Goal: Task Accomplishment & Management: Use online tool/utility

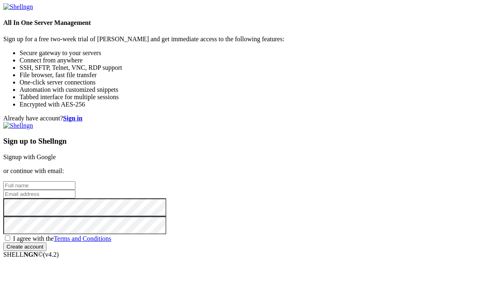
click at [56, 153] on link "Signup with Google" at bounding box center [29, 156] width 53 height 7
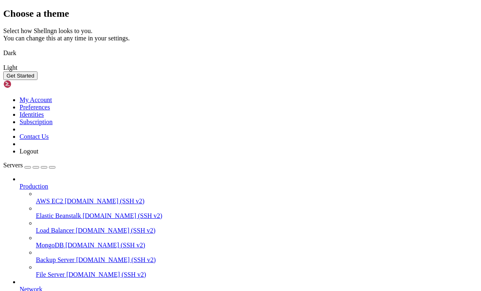
click at [37, 80] on button "Get Started" at bounding box center [20, 75] width 34 height 9
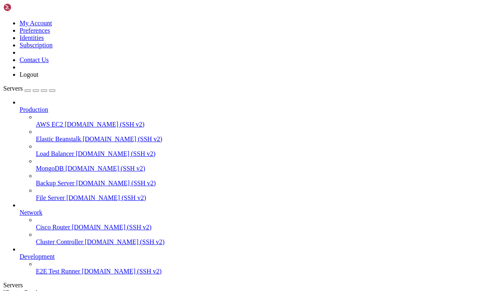
click at [86, 106] on link "Production" at bounding box center [249, 109] width 458 height 7
click at [20, 106] on icon at bounding box center [20, 106] width 0 height 0
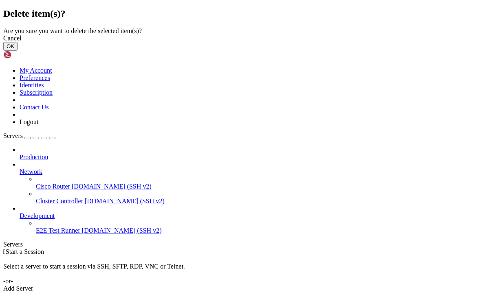
click at [18, 51] on button "OK" at bounding box center [10, 46] width 14 height 9
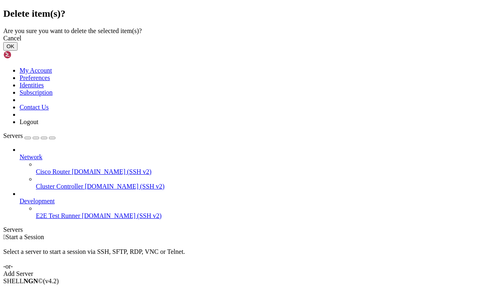
click at [18, 51] on button "OK" at bounding box center [10, 46] width 14 height 9
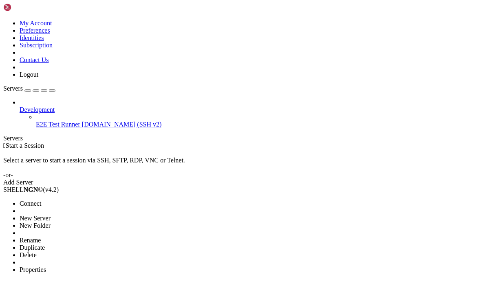
click at [52, 251] on li "Delete" at bounding box center [57, 254] width 74 height 7
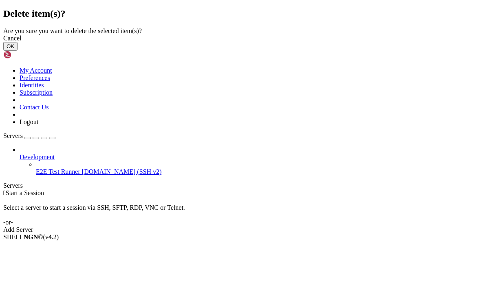
click at [18, 51] on button "OK" at bounding box center [10, 46] width 14 height 9
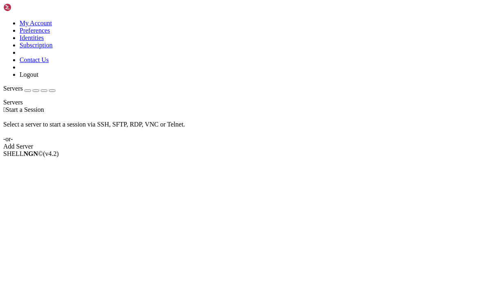
click at [36, 90] on div "button" at bounding box center [36, 90] width 0 height 0
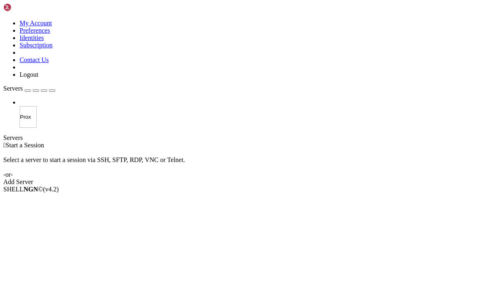
type input "Proxy"
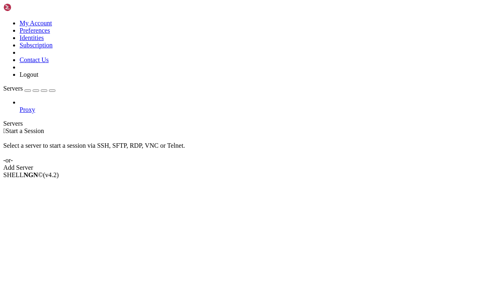
click at [36, 90] on div "button" at bounding box center [36, 90] width 0 height 0
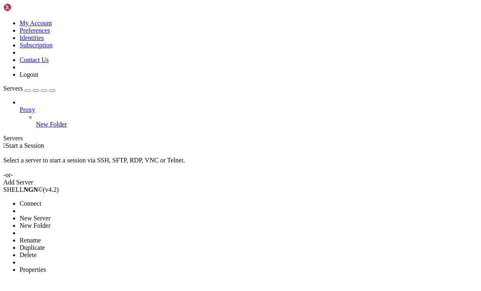
click at [62, 251] on li "Delete" at bounding box center [57, 254] width 74 height 7
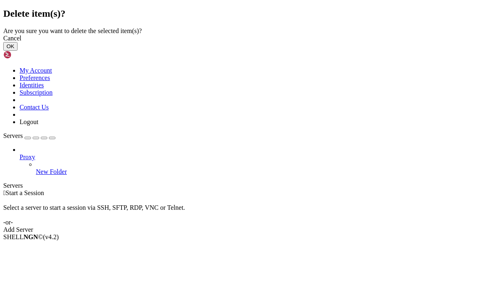
click at [18, 51] on button "OK" at bounding box center [10, 46] width 14 height 9
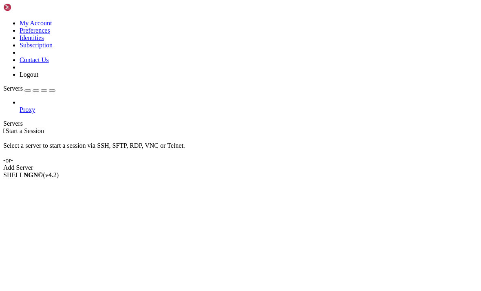
click at [36, 90] on div "button" at bounding box center [36, 90] width 0 height 0
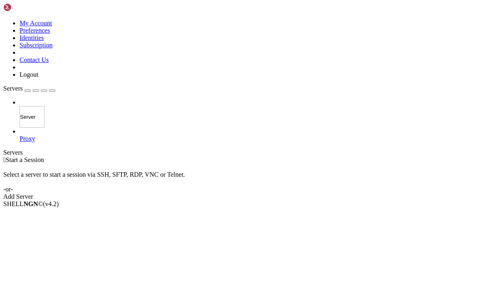
type input "Servers"
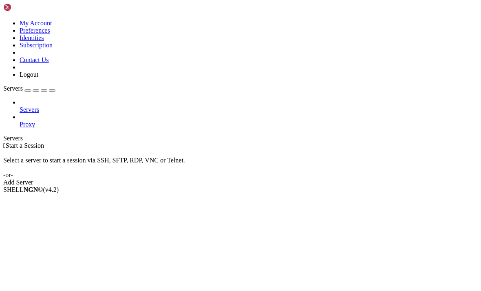
click at [31, 89] on button "button" at bounding box center [27, 90] width 7 height 2
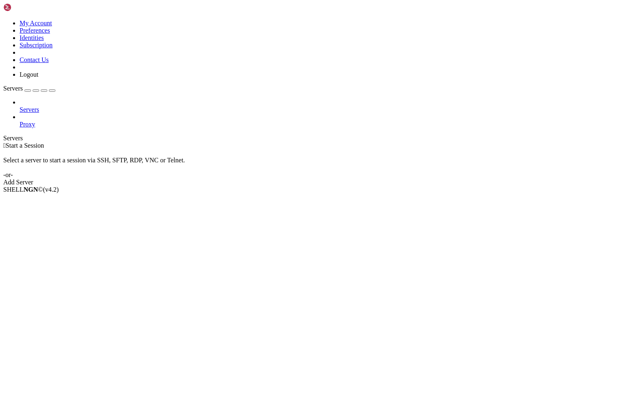
click at [382, 178] on div "Add Server" at bounding box center [320, 181] width 634 height 7
